Goal: Information Seeking & Learning: Learn about a topic

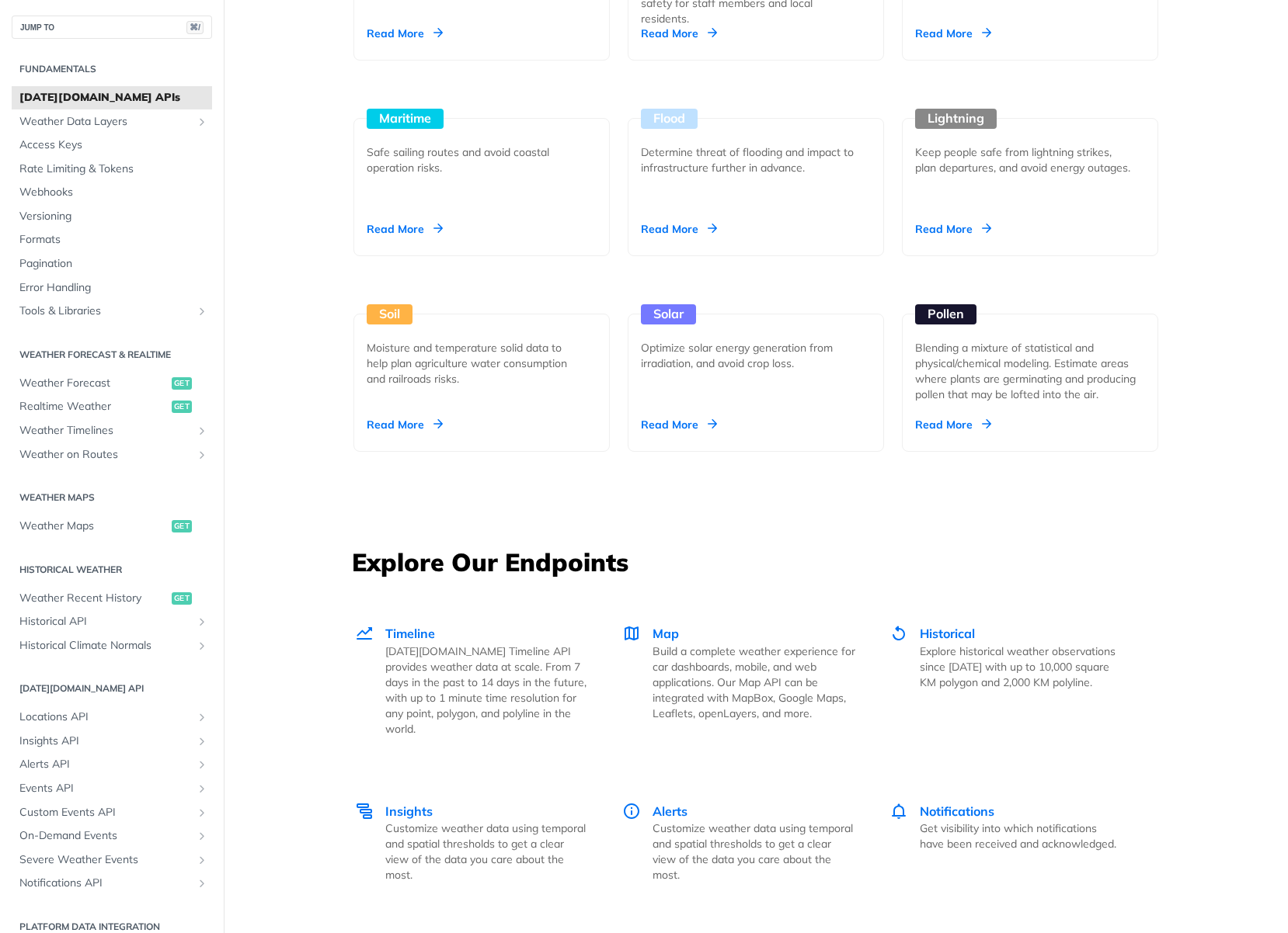
scroll to position [1538, 0]
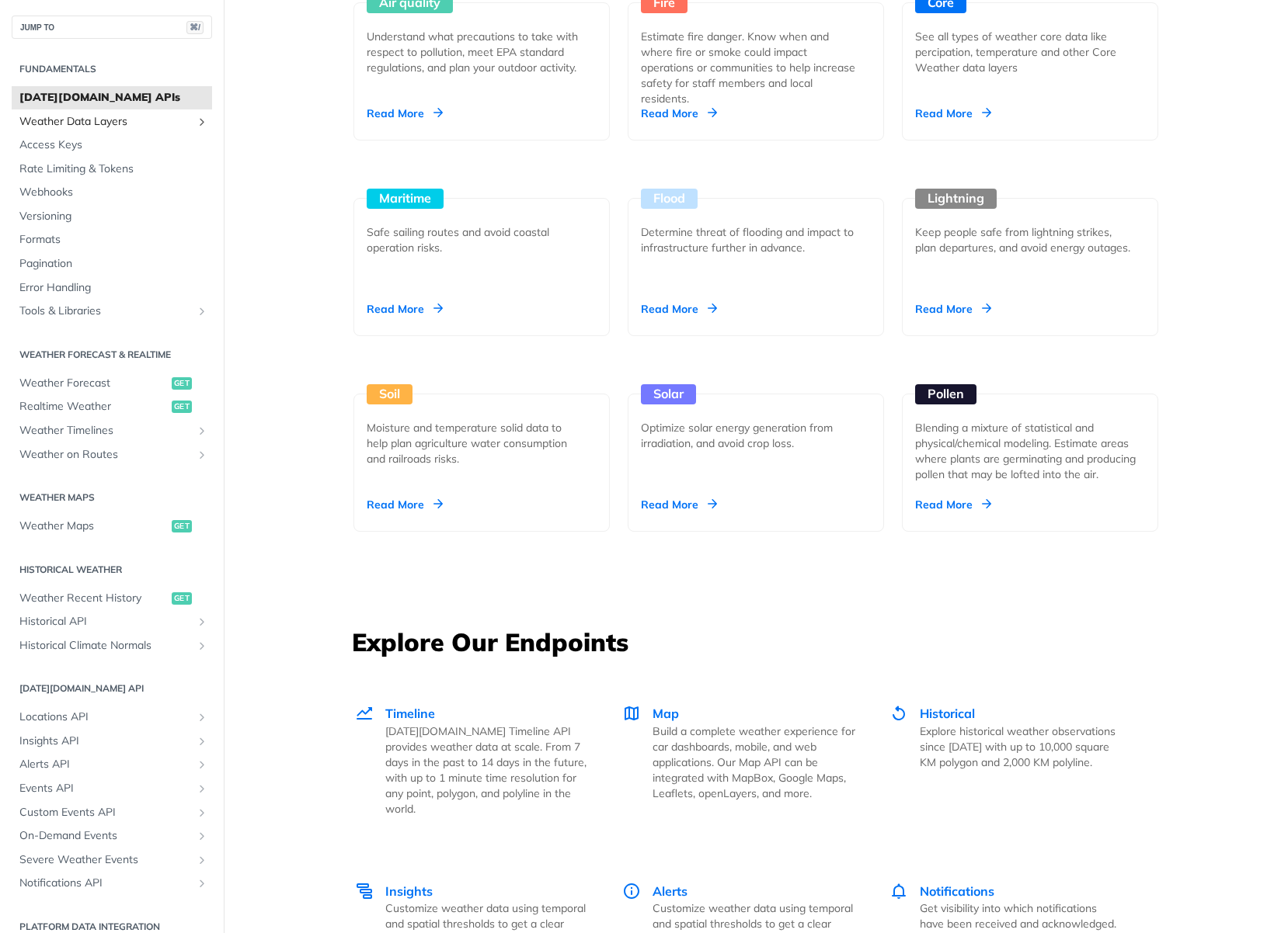
click at [95, 118] on span "Weather Data Layers" at bounding box center [106, 122] width 172 height 16
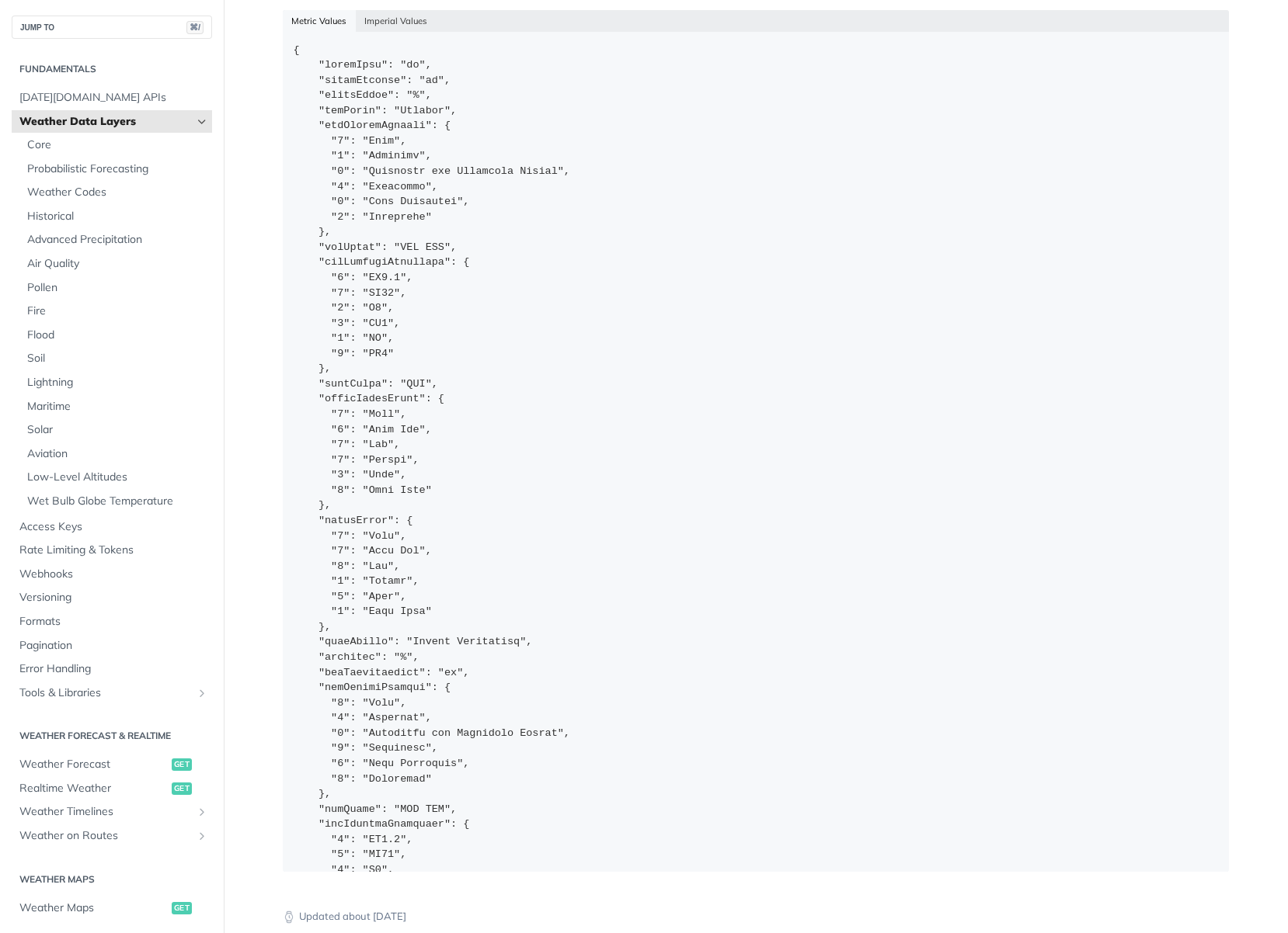
scroll to position [31, 0]
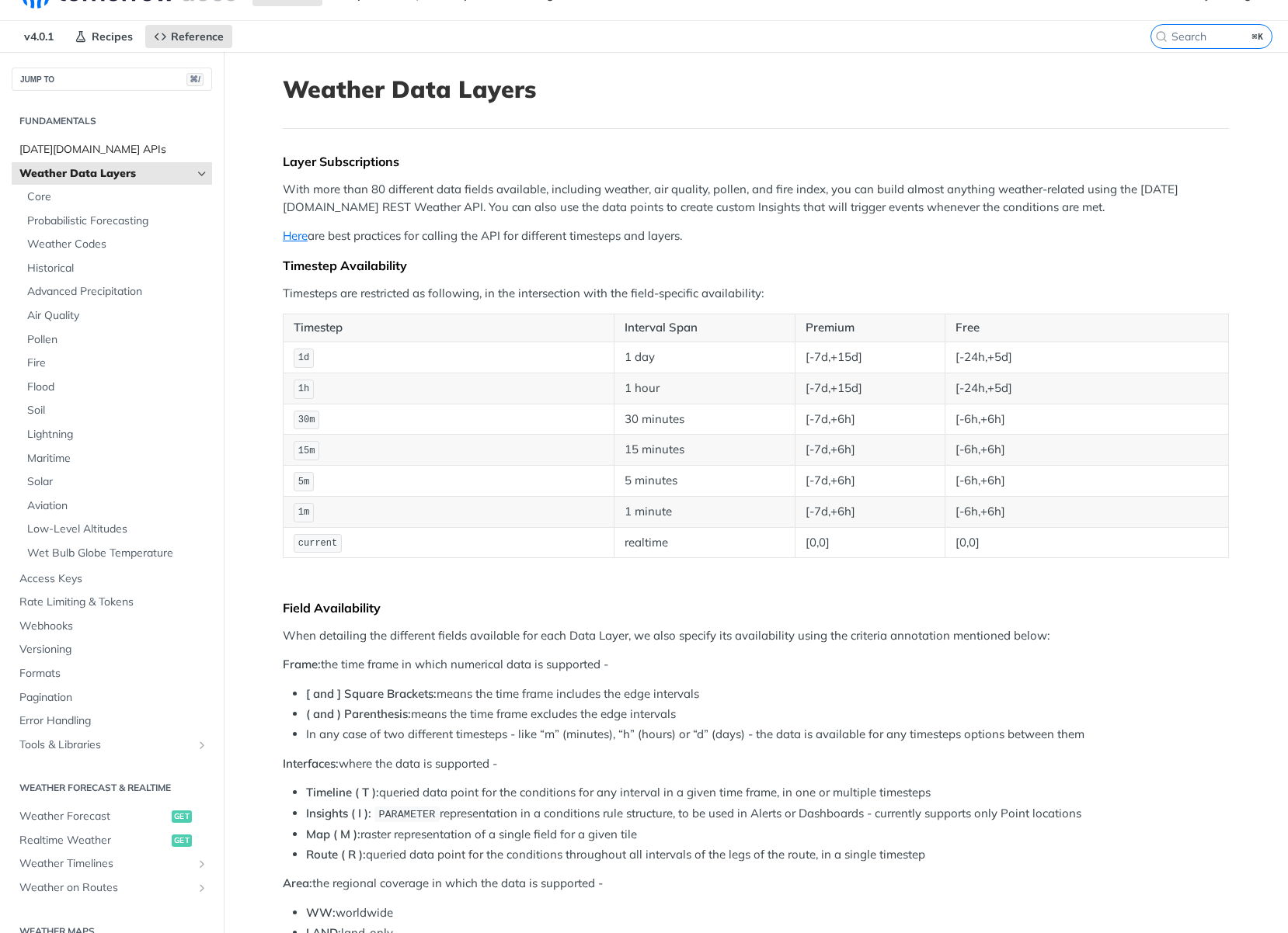
click at [47, 146] on span "[DATE][DOMAIN_NAME] APIs" at bounding box center [113, 149] width 189 height 16
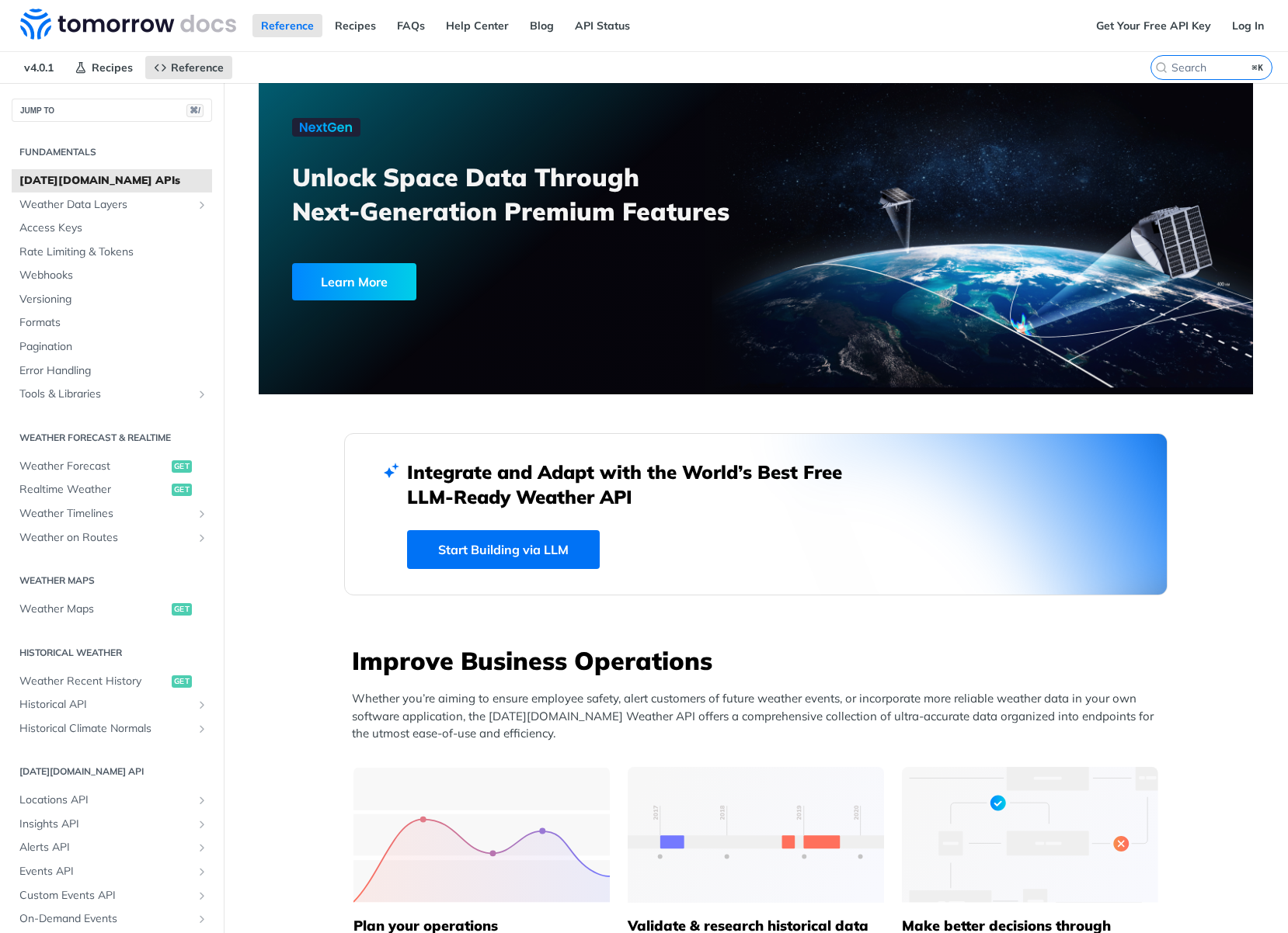
scroll to position [349, 0]
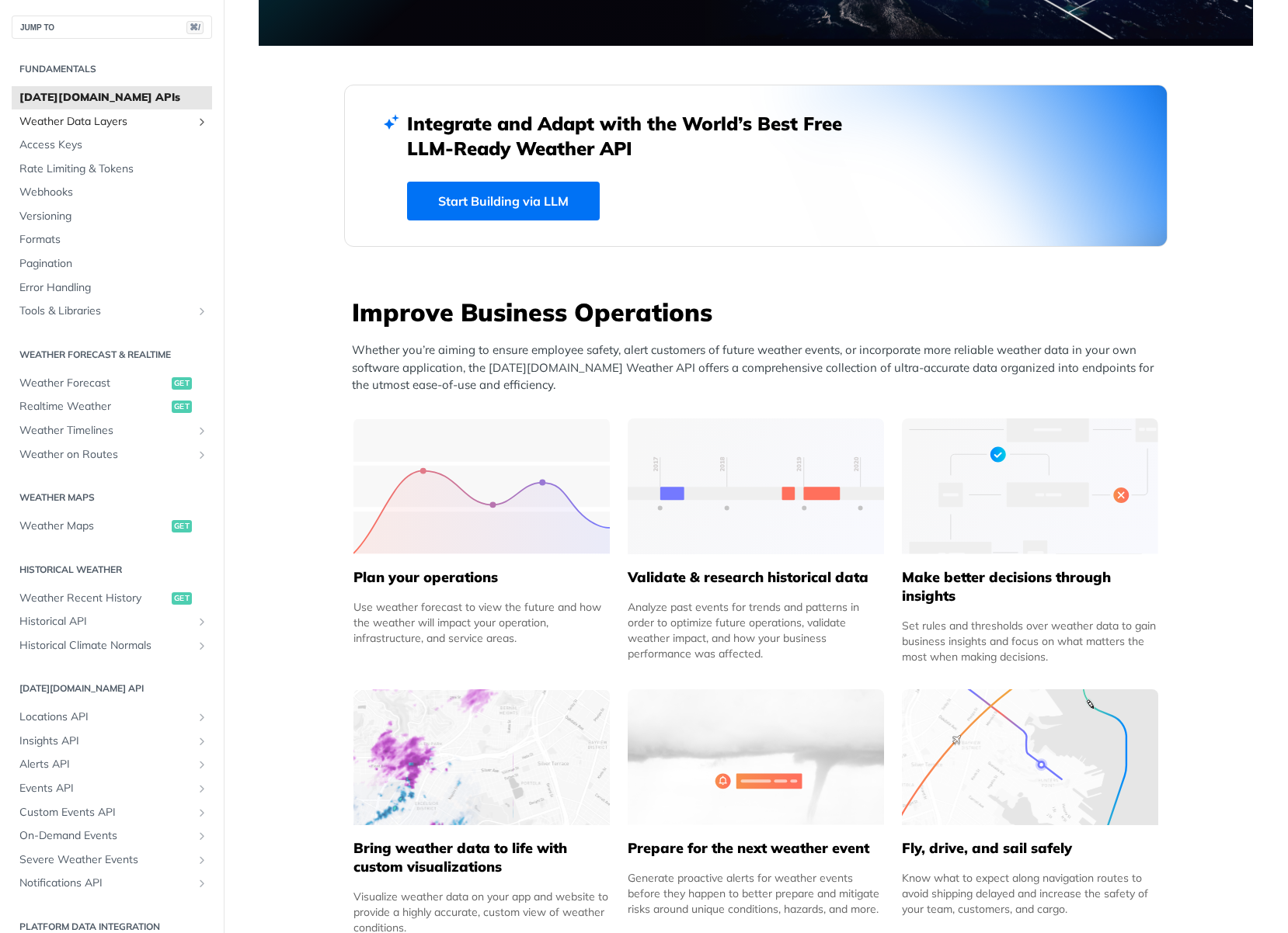
click at [115, 115] on span "Weather Data Layers" at bounding box center [106, 122] width 172 height 16
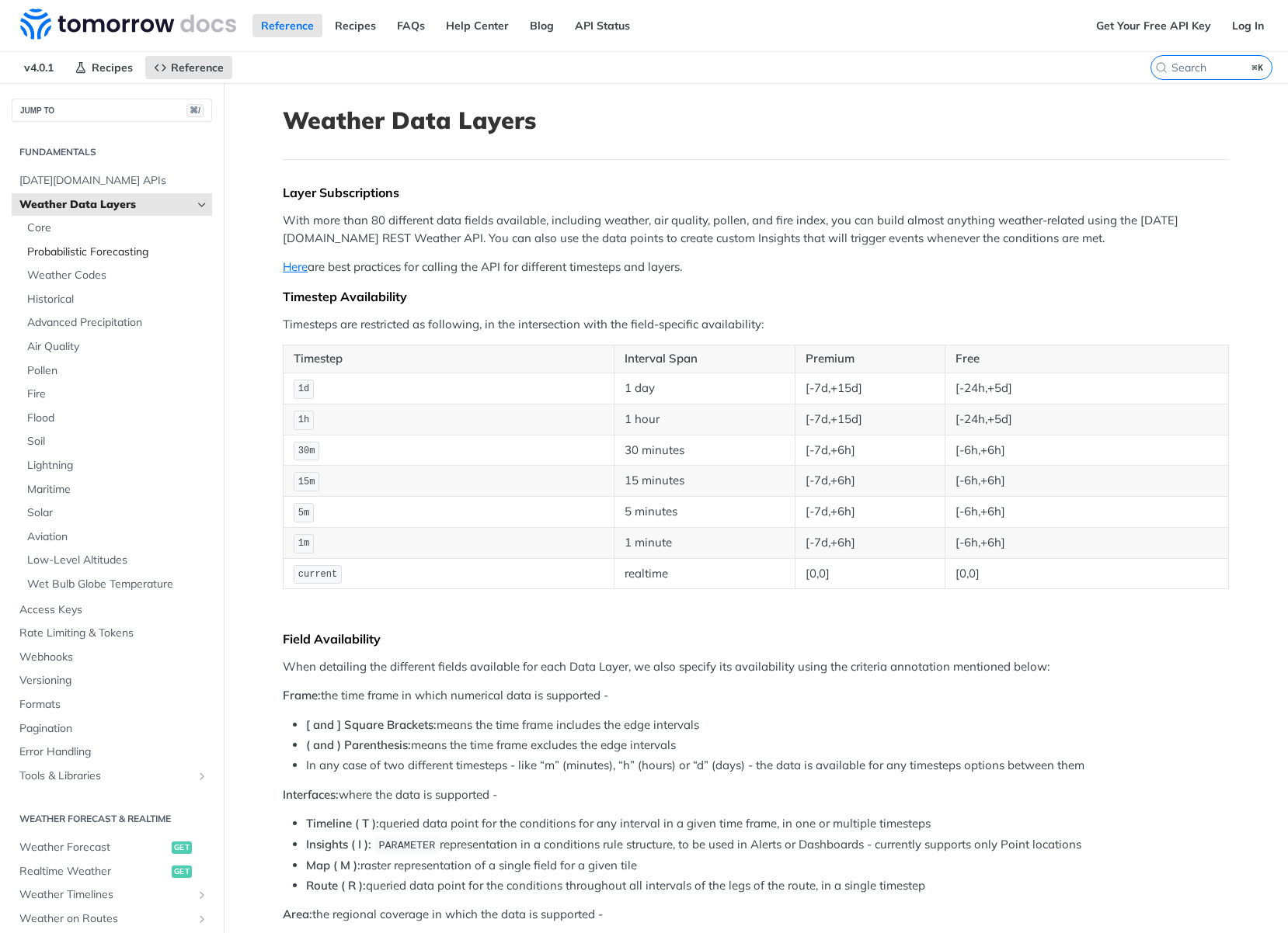
click at [80, 249] on span "Probabilistic Forecasting" at bounding box center [117, 252] width 181 height 16
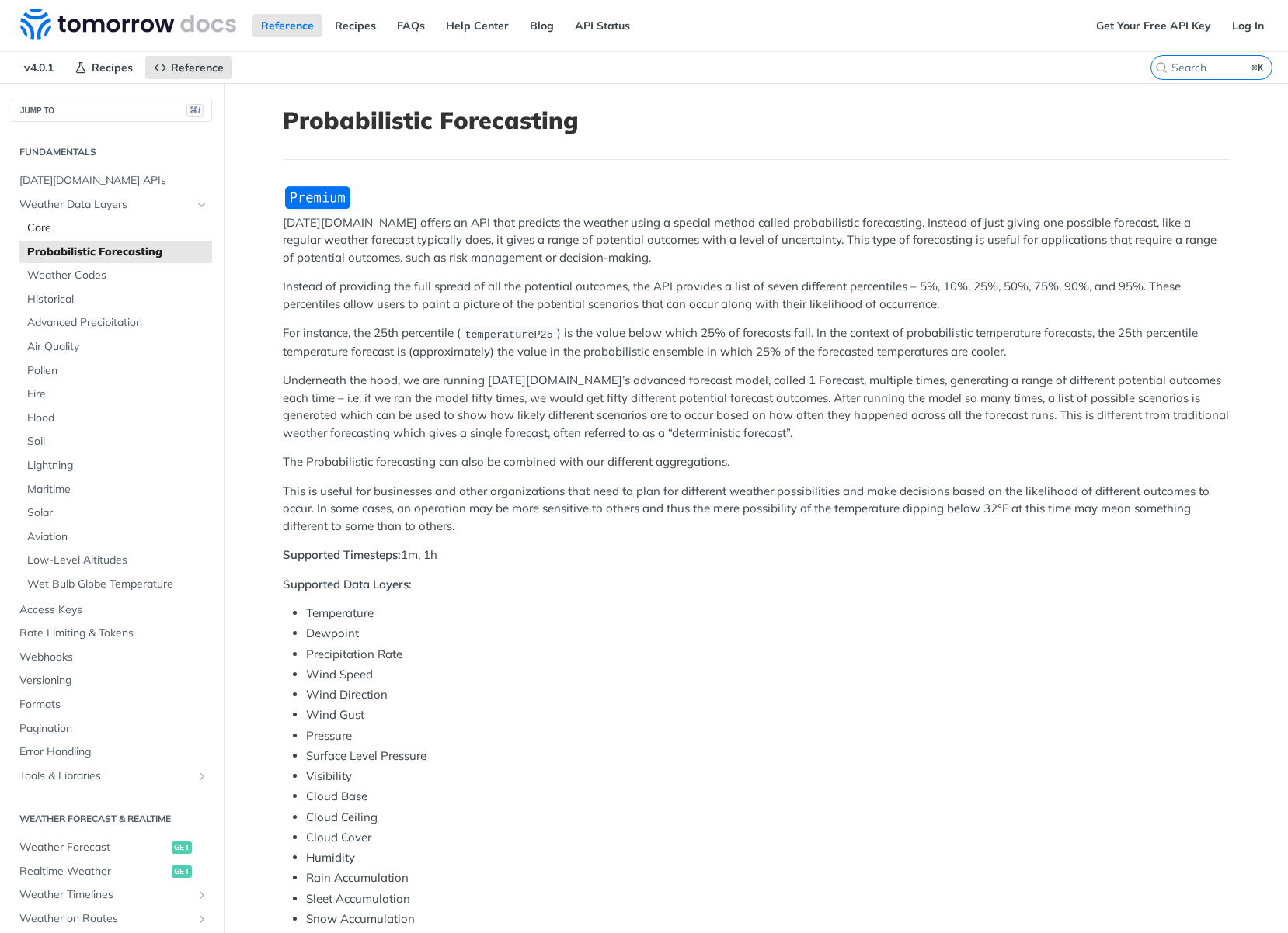
click at [43, 233] on span "Core" at bounding box center [117, 229] width 181 height 16
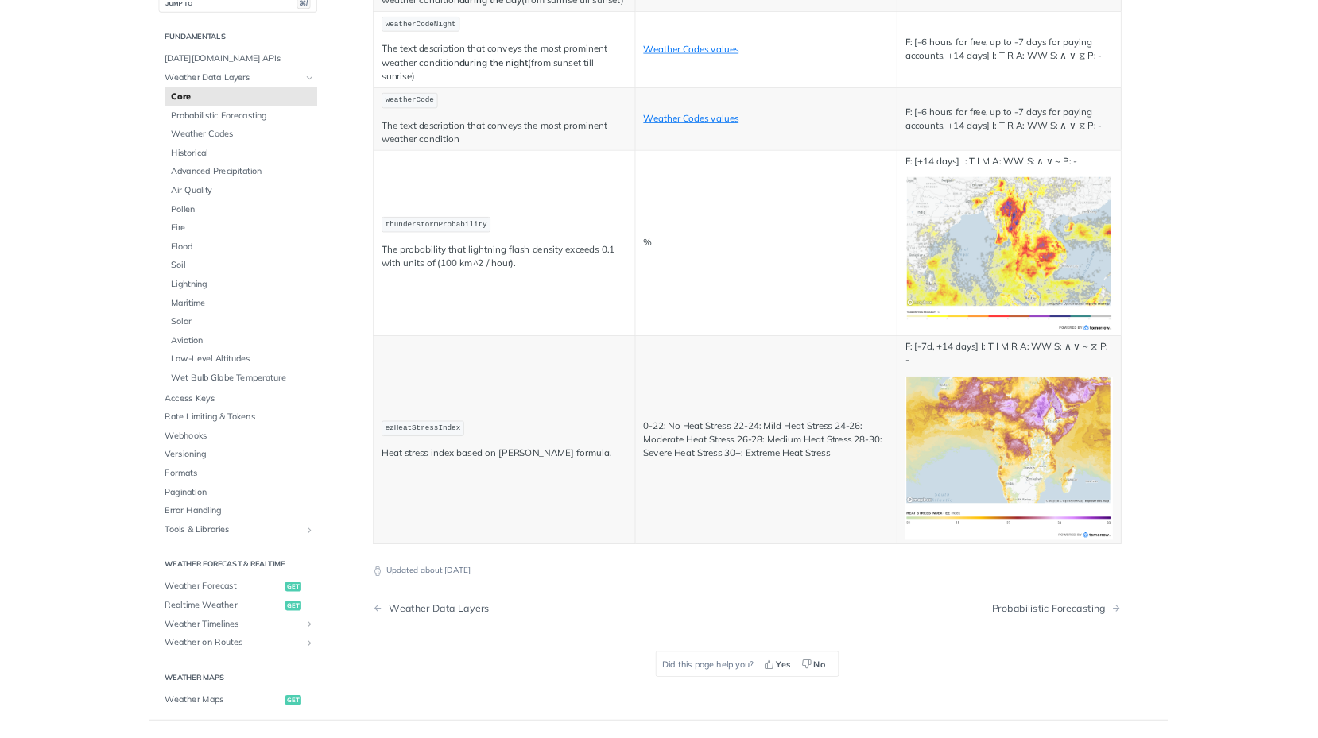
scroll to position [5625, 0]
